Goal: Information Seeking & Learning: Learn about a topic

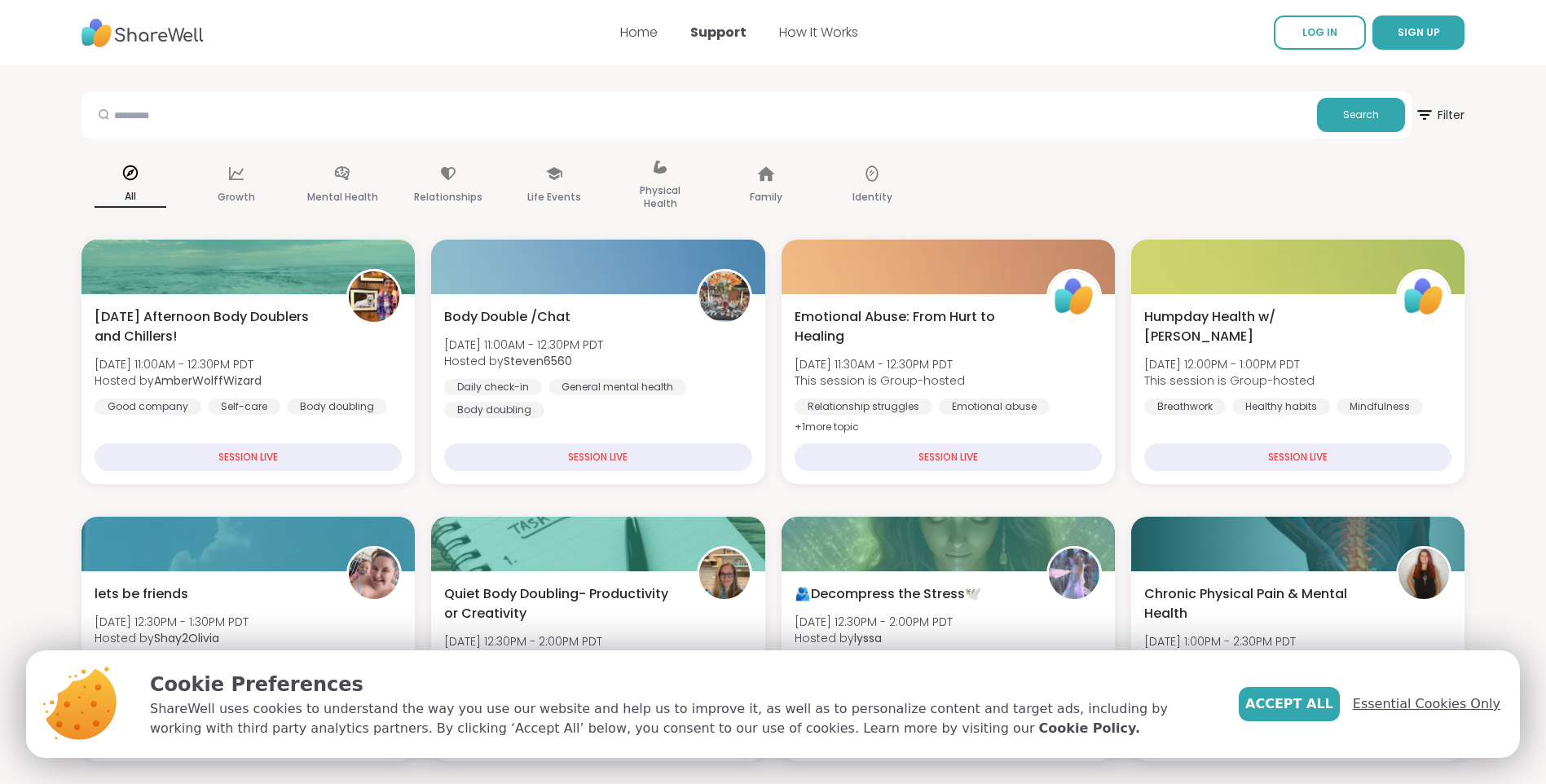
click at [1450, 703] on span "Essential Cookies Only" at bounding box center [1427, 703] width 147 height 19
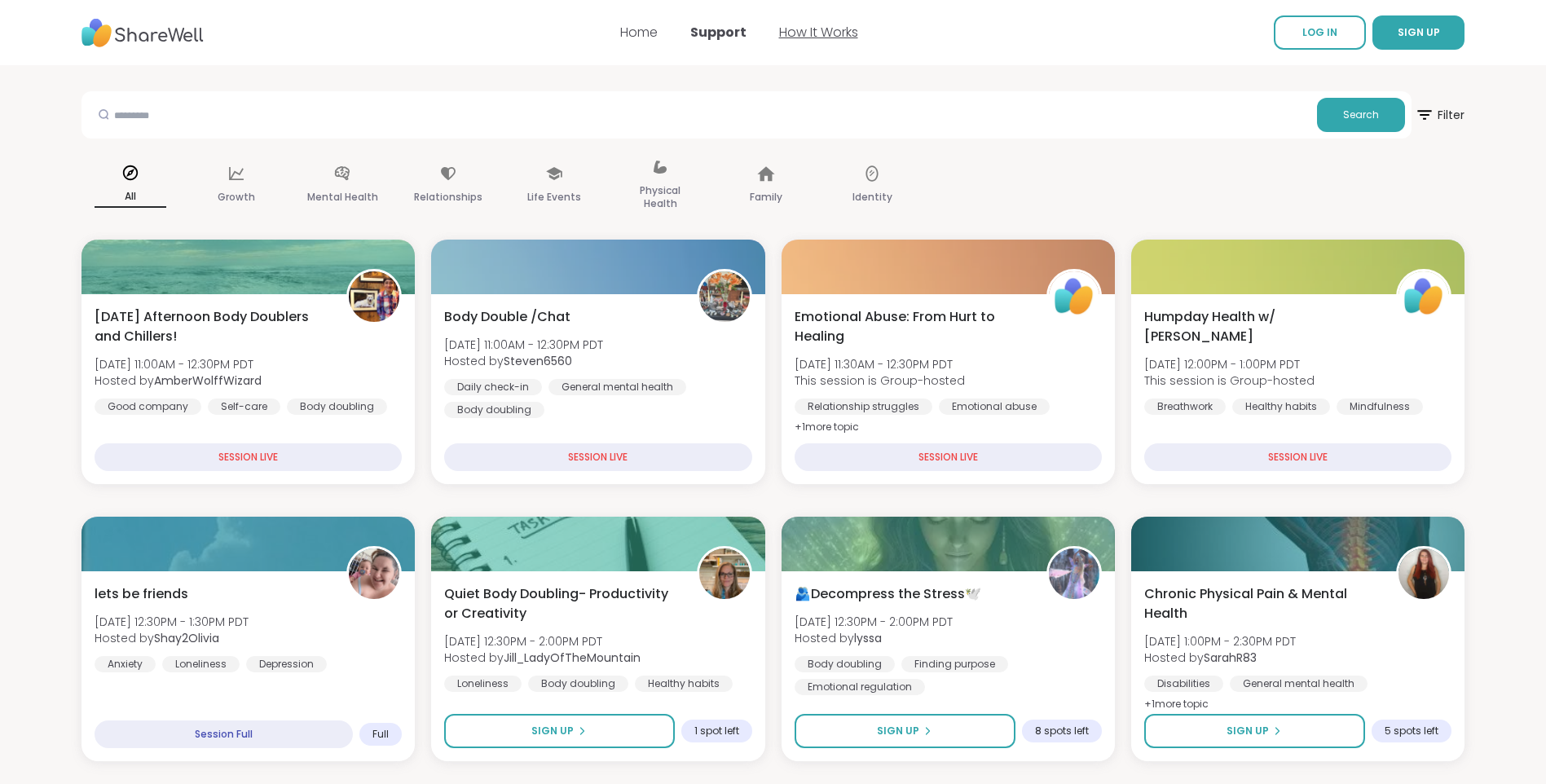
click at [816, 25] on link "How It Works" at bounding box center [818, 32] width 79 height 18
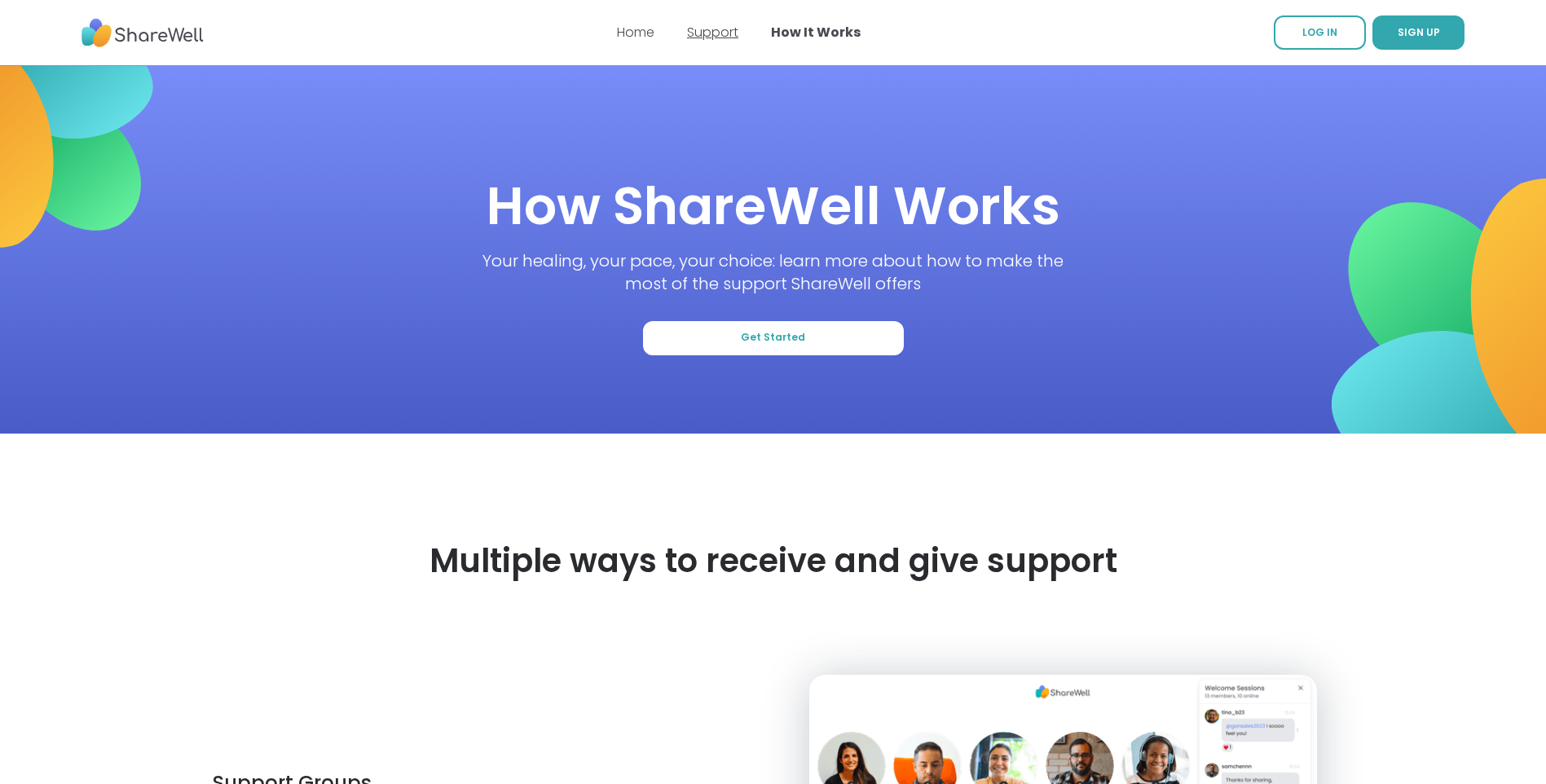
click at [702, 32] on link "Support" at bounding box center [712, 32] width 51 height 18
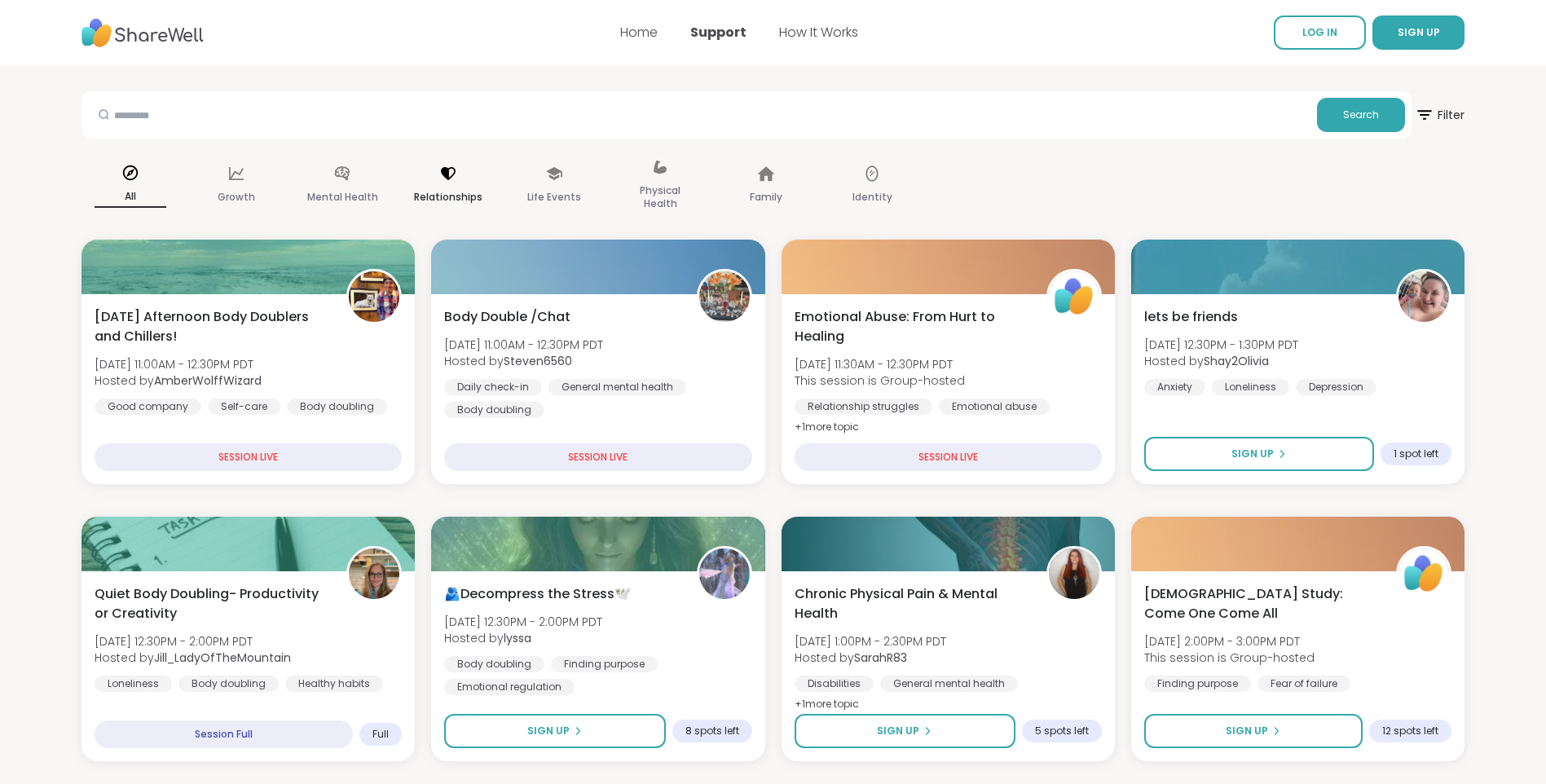
click at [449, 183] on div "Relationships" at bounding box center [448, 186] width 97 height 82
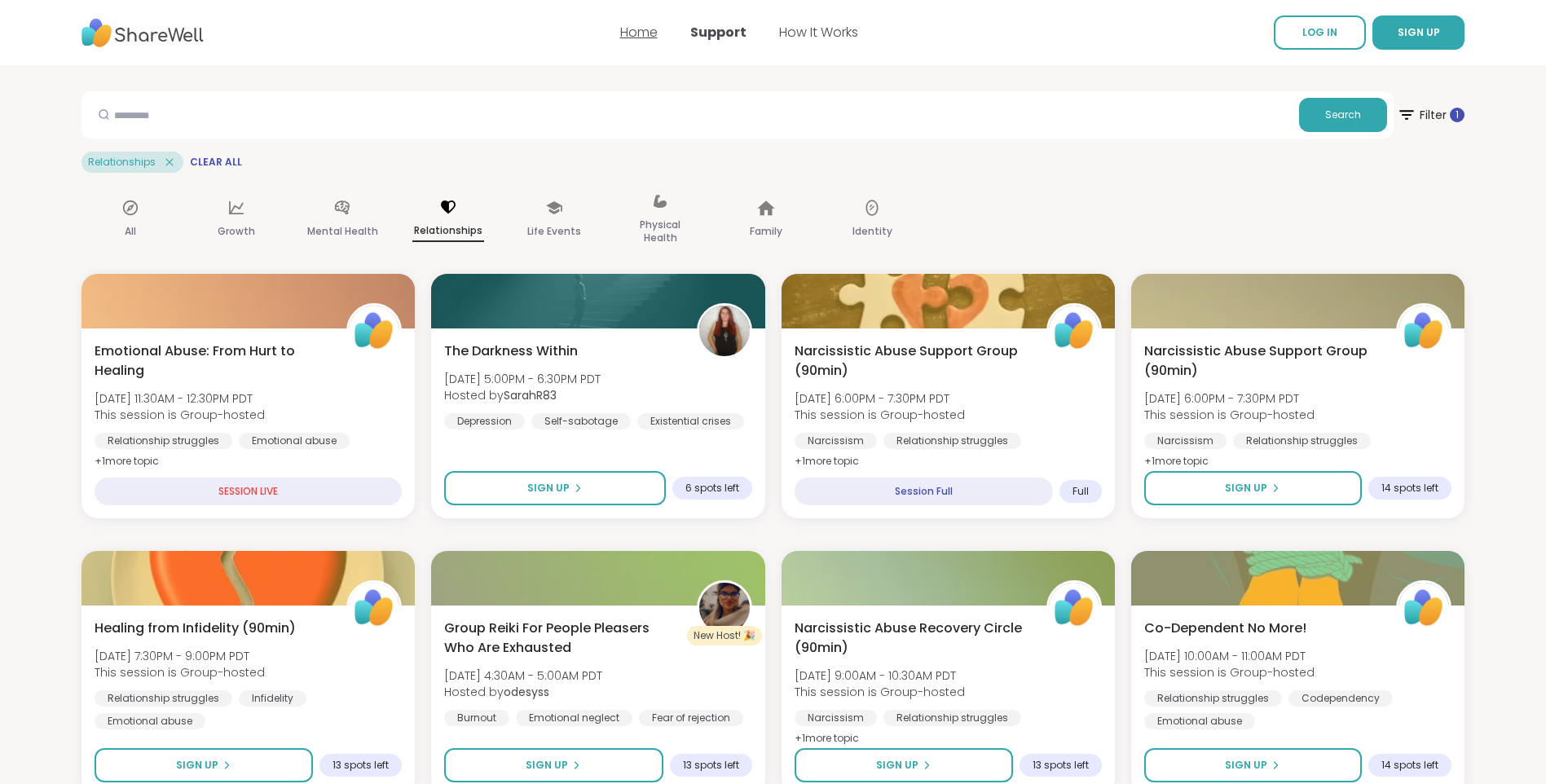
click at [636, 33] on link "Home" at bounding box center [639, 32] width 38 height 18
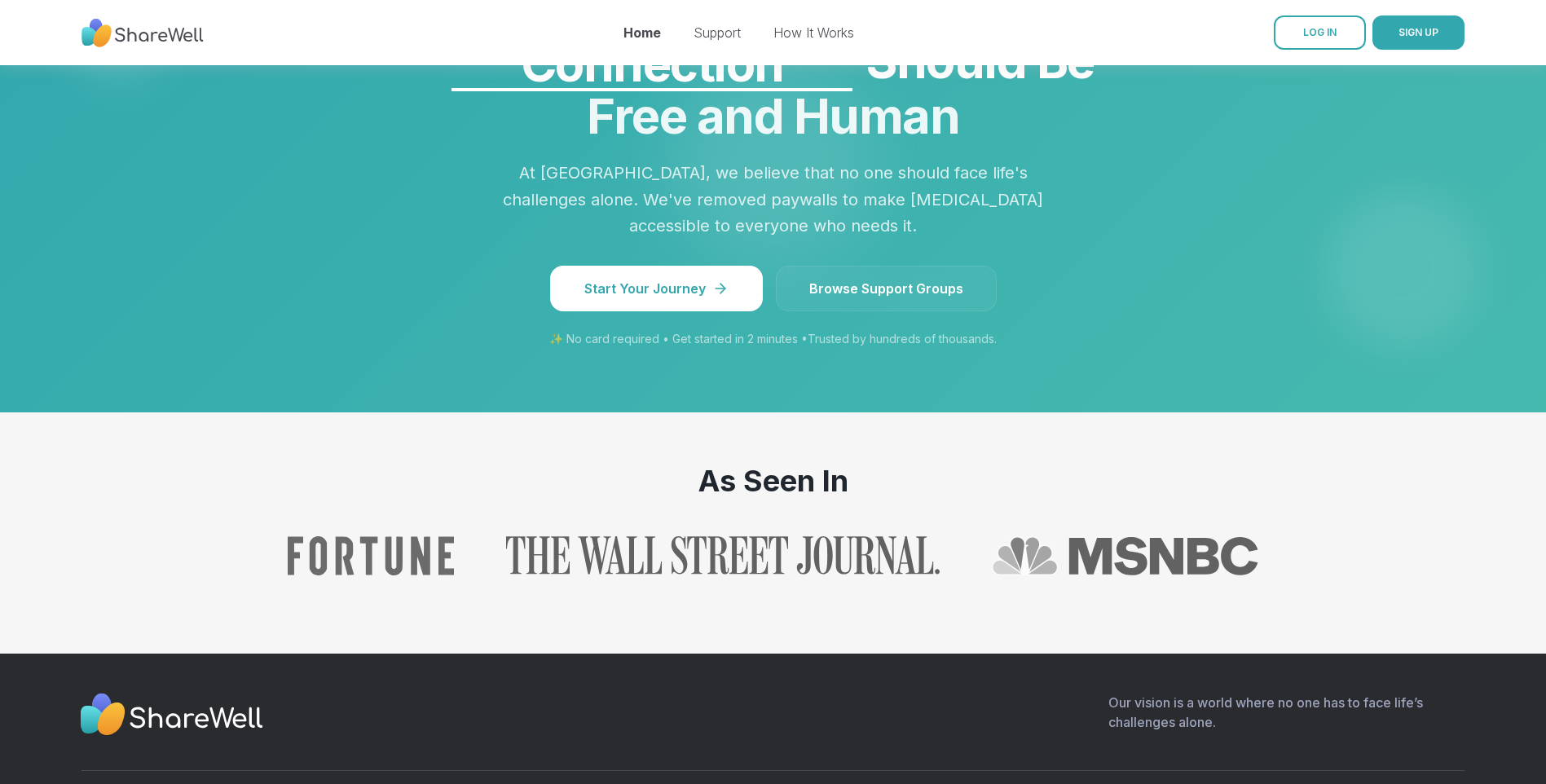
scroll to position [1403, 0]
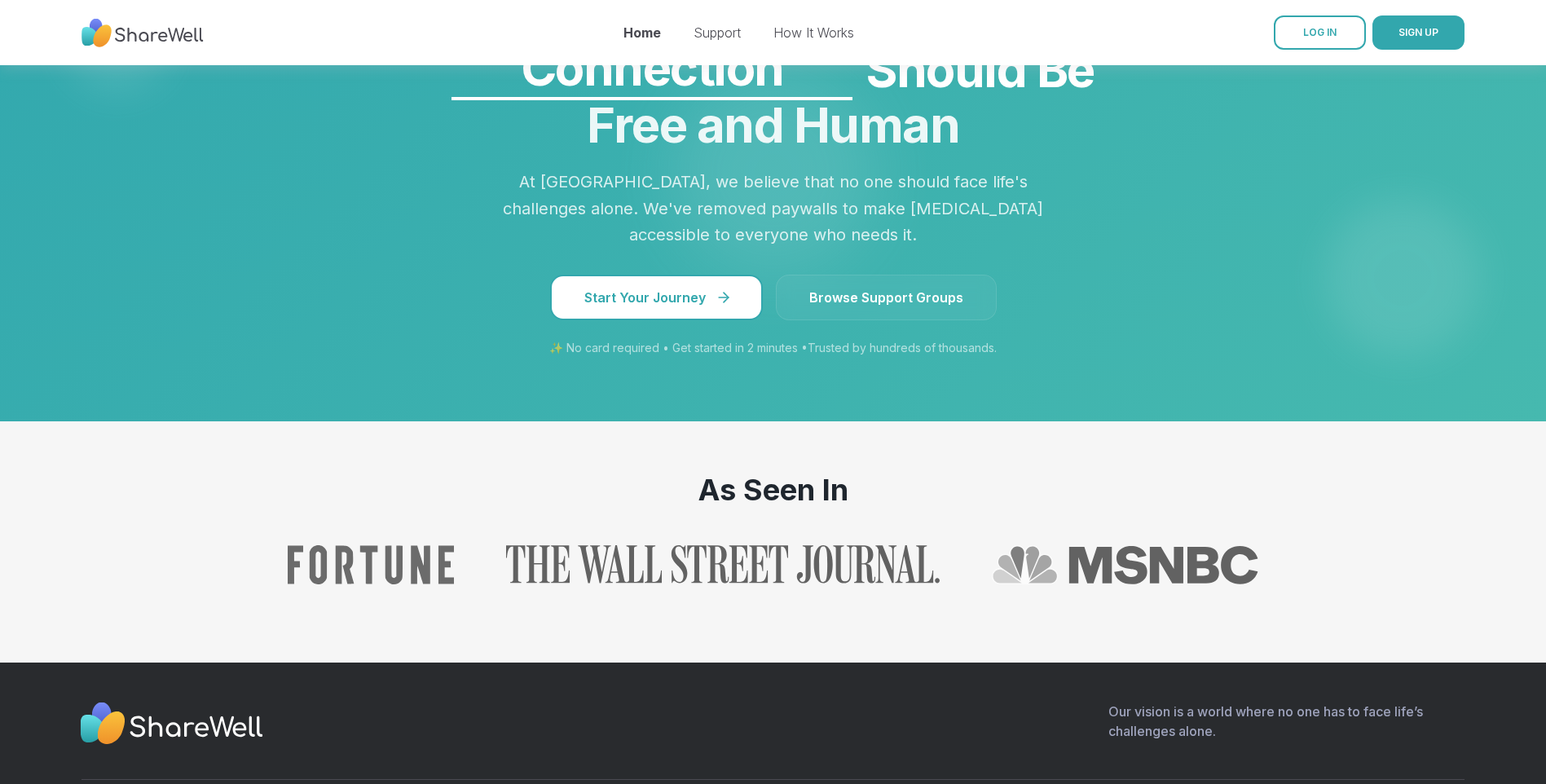
click at [651, 307] on span "Start Your Journey" at bounding box center [656, 297] width 144 height 19
